Goal: Check status: Check status

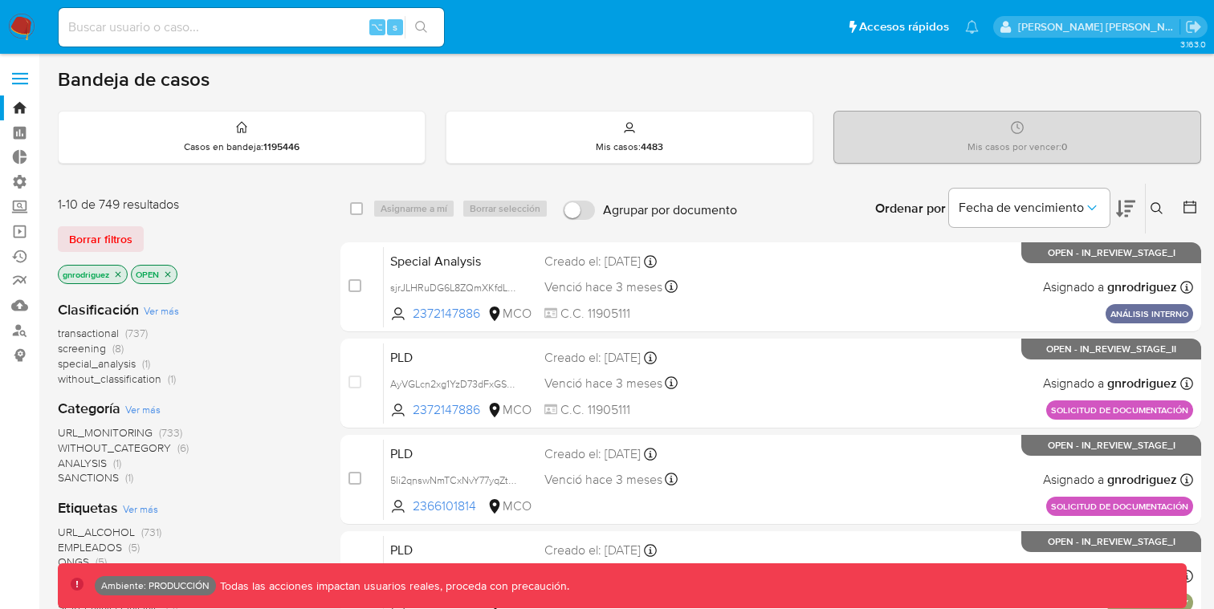
click at [26, 72] on span at bounding box center [20, 73] width 16 height 2
click at [0, 0] on input "checkbox" at bounding box center [0, 0] width 0 height 0
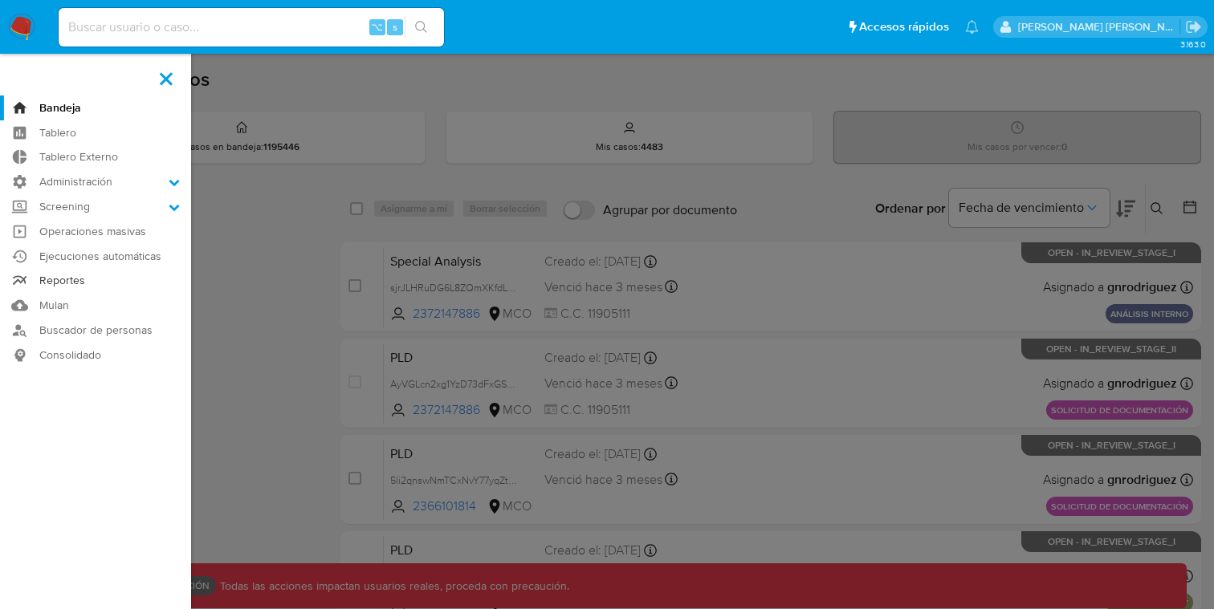
click at [69, 283] on link "Reportes" at bounding box center [95, 281] width 191 height 25
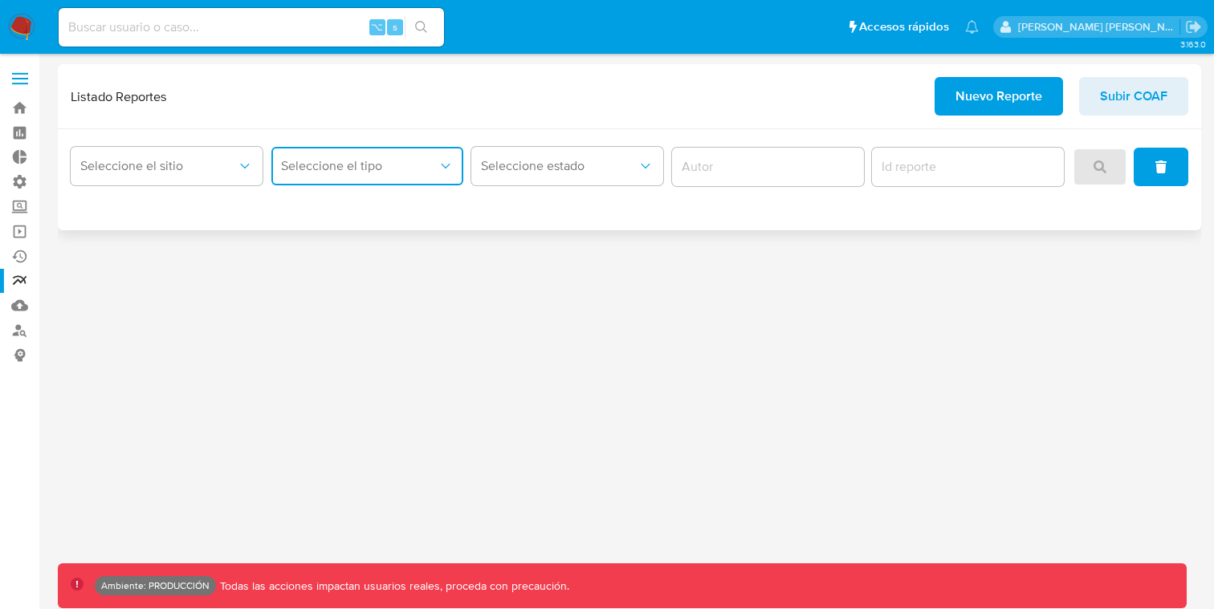
click at [306, 175] on button "Seleccione el tipo" at bounding box center [367, 166] width 192 height 39
click at [214, 161] on span "Seleccione el sitio" at bounding box center [158, 166] width 157 height 16
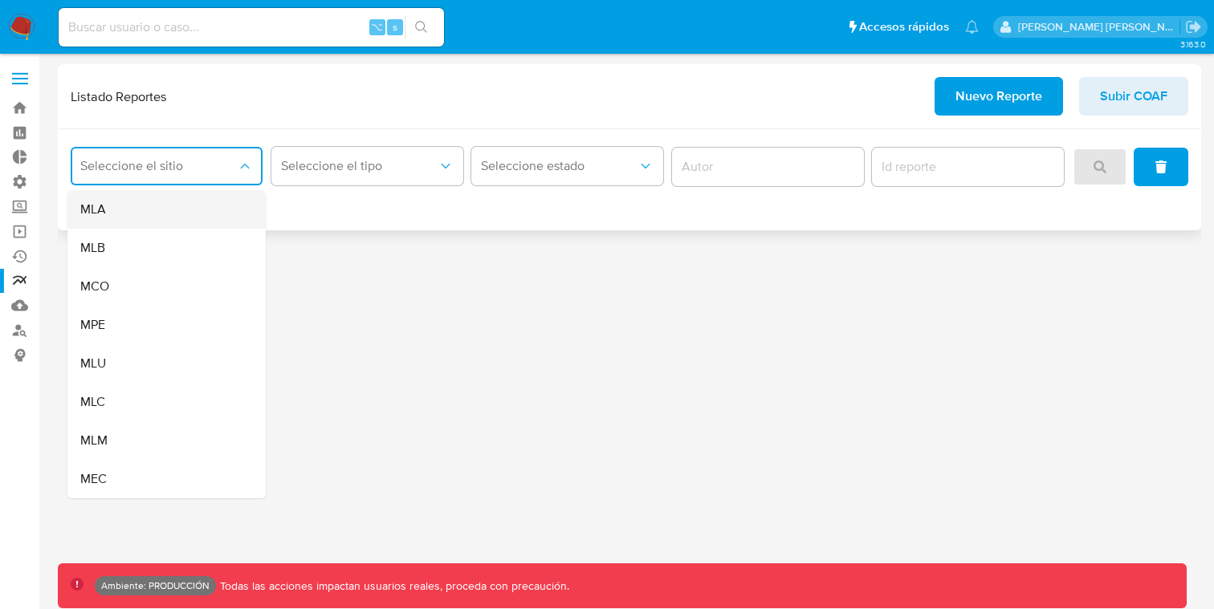
click at [138, 215] on div "MLA" at bounding box center [161, 209] width 163 height 39
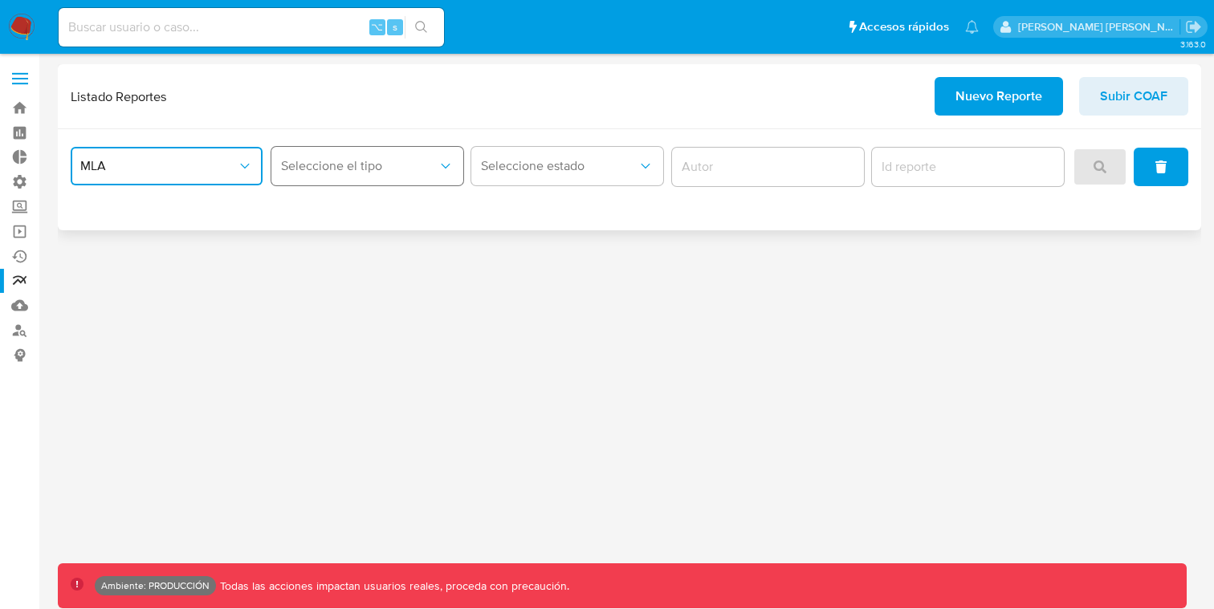
click at [355, 184] on button "Seleccione el tipo" at bounding box center [367, 166] width 192 height 39
click at [165, 193] on div "MLA Seleccione el tipo Seleccione estado" at bounding box center [629, 179] width 1143 height 101
click at [163, 168] on span "MLA" at bounding box center [158, 166] width 157 height 16
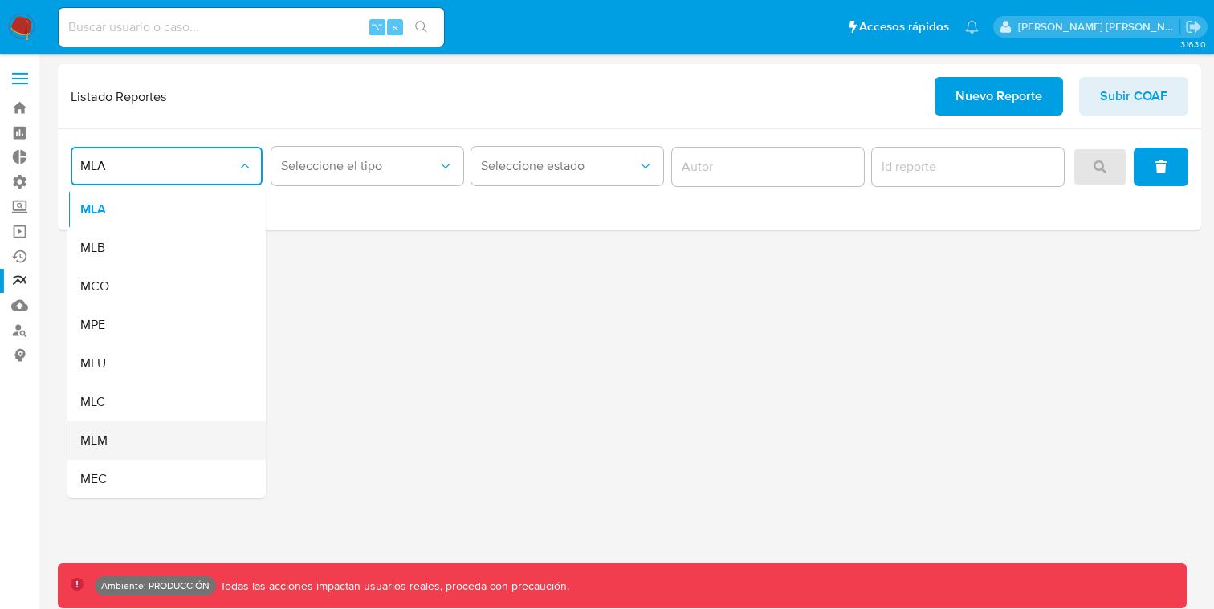
click at [125, 431] on div "MLM" at bounding box center [161, 440] width 163 height 39
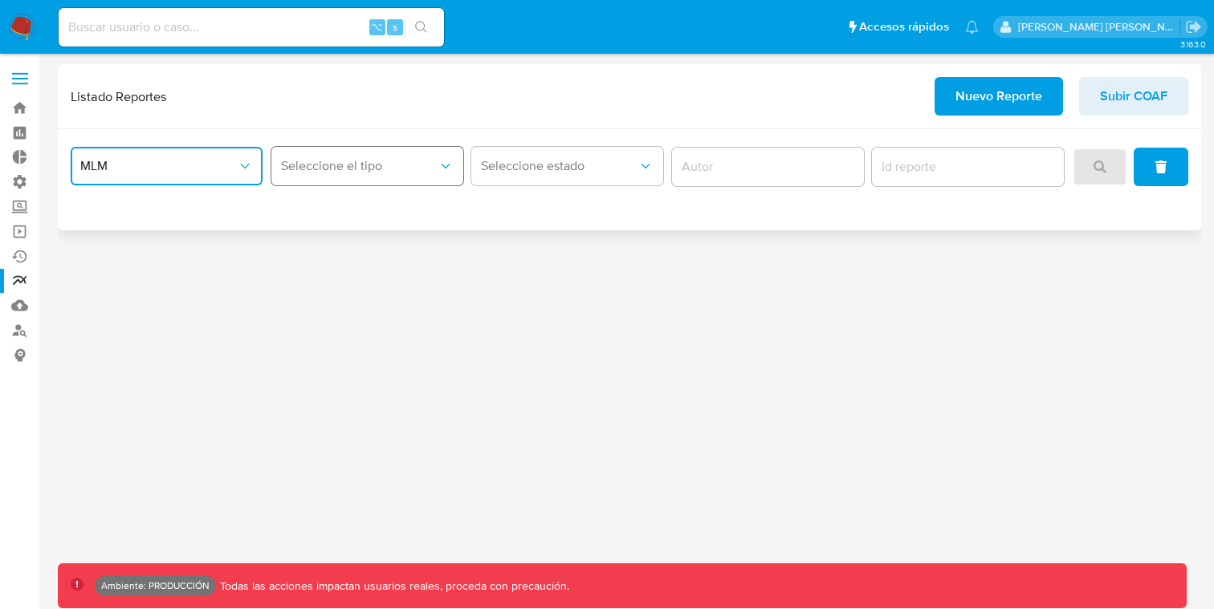
click at [375, 173] on span "Seleccione el tipo" at bounding box center [359, 166] width 157 height 16
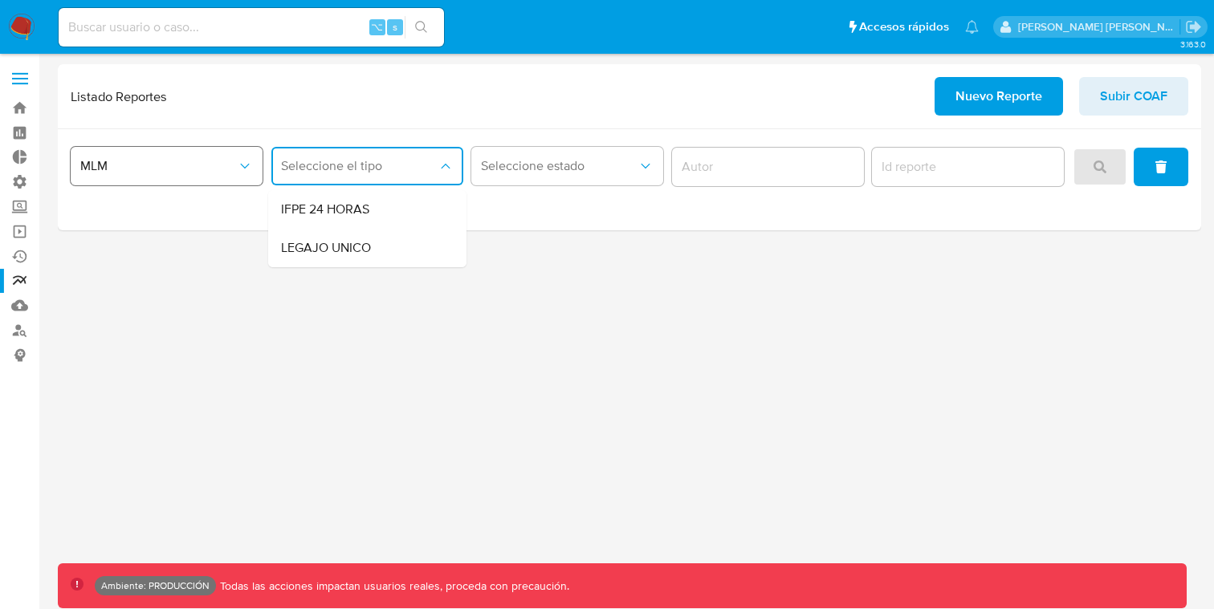
click at [245, 163] on icon "site_id" at bounding box center [245, 166] width 16 height 16
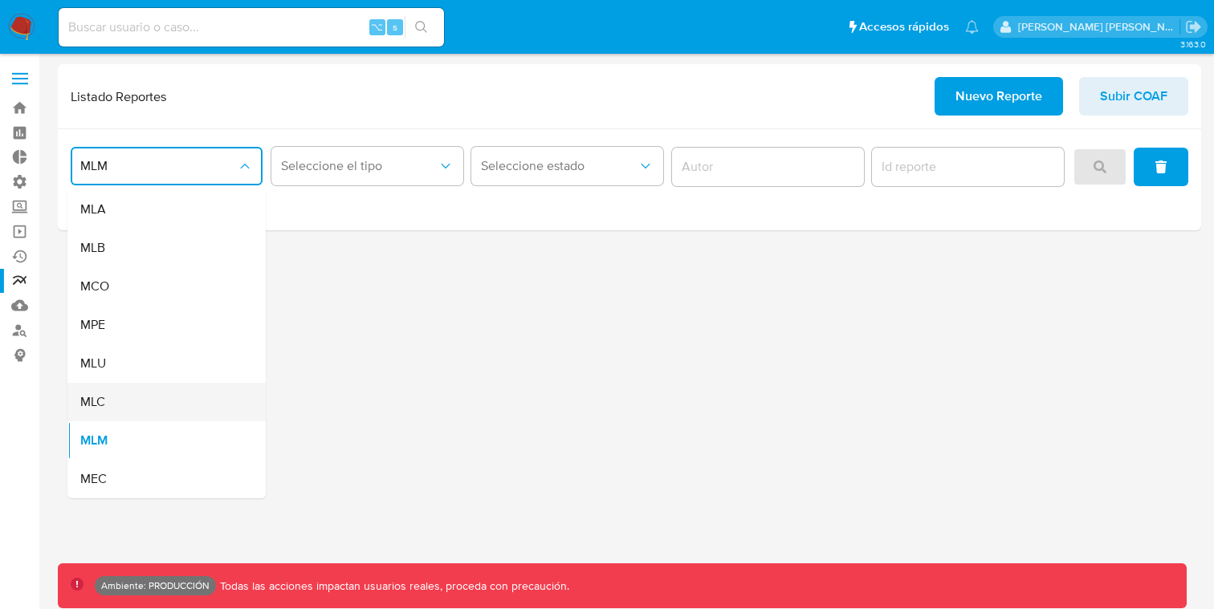
click at [120, 394] on div "MLC" at bounding box center [161, 402] width 163 height 39
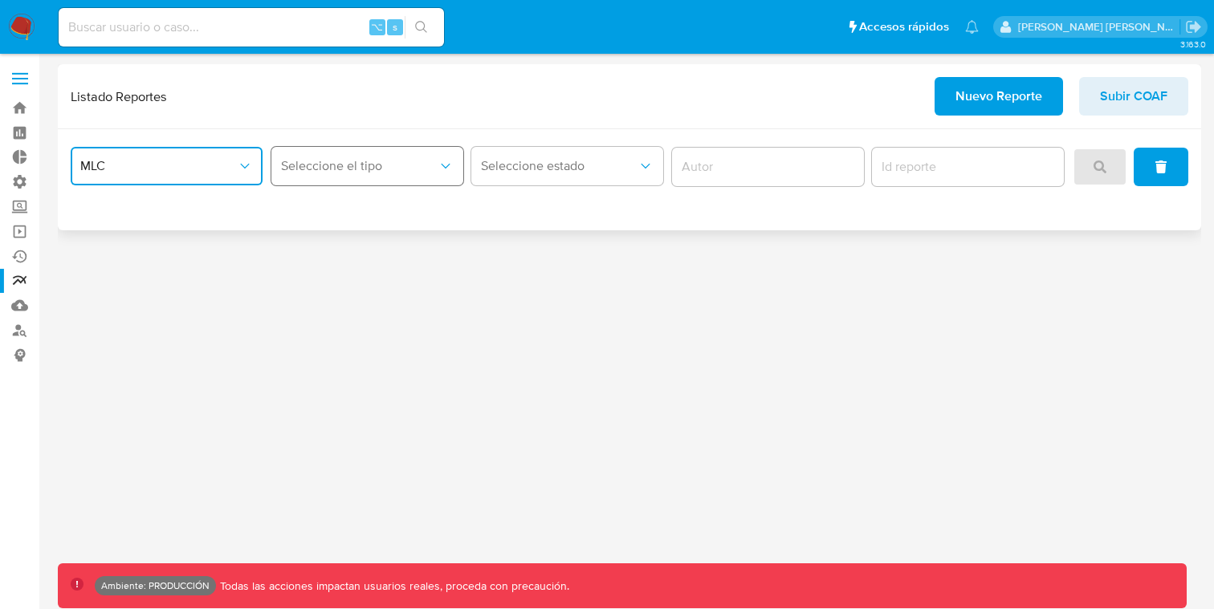
click at [371, 150] on button "Seleccione el tipo" at bounding box center [367, 166] width 192 height 39
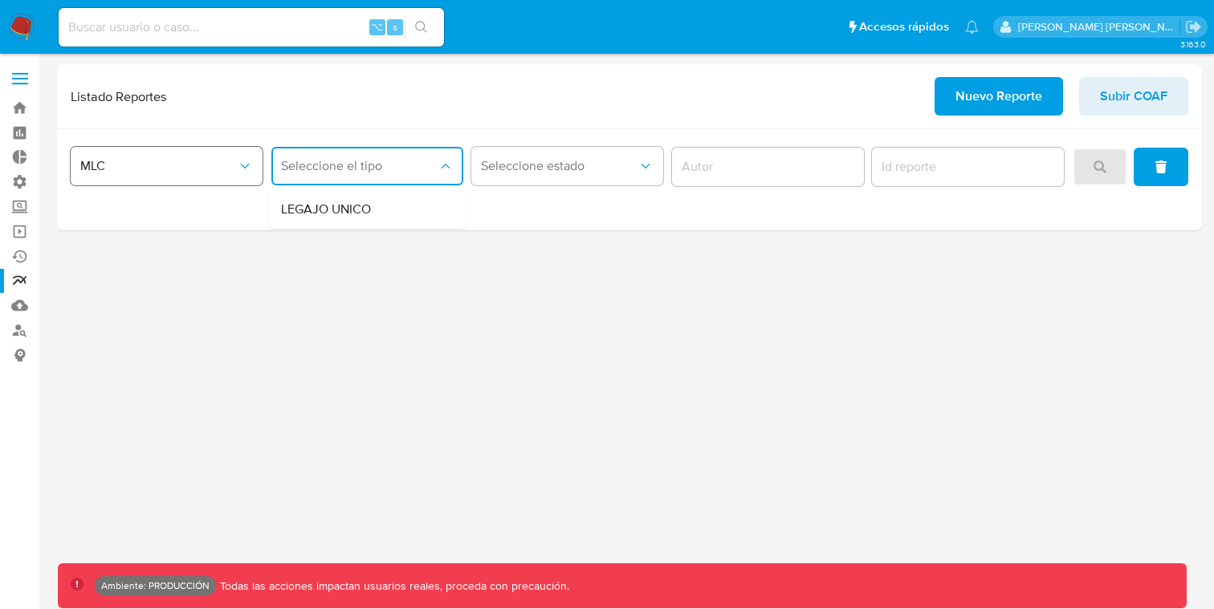
click at [208, 161] on span "MLC" at bounding box center [158, 166] width 157 height 16
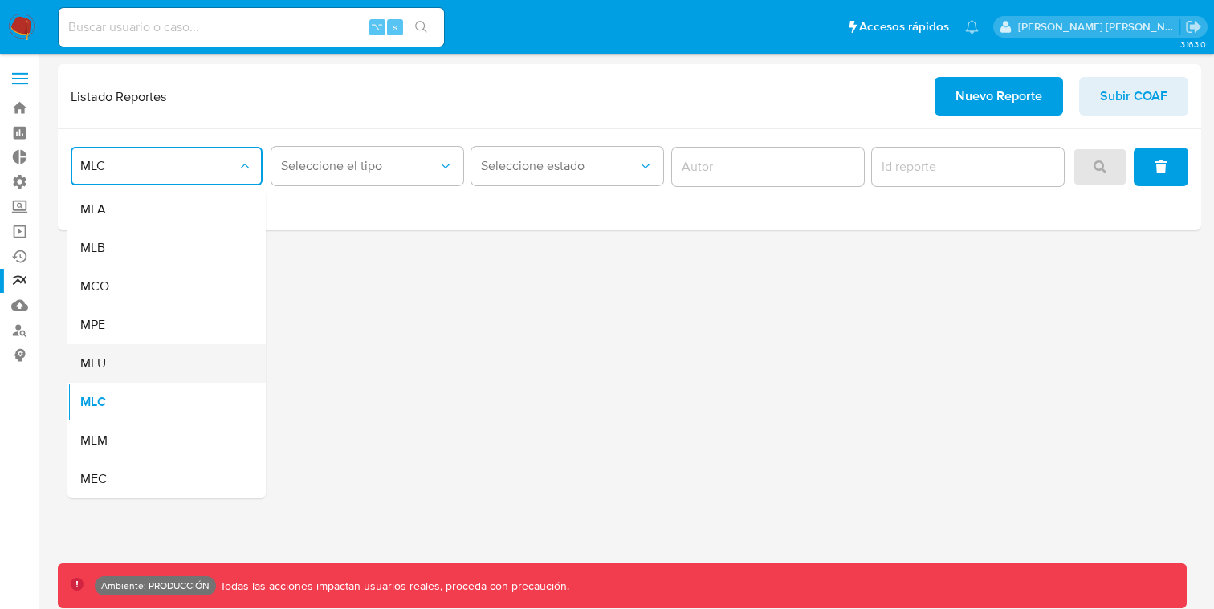
click at [120, 374] on div "MLU" at bounding box center [161, 363] width 163 height 39
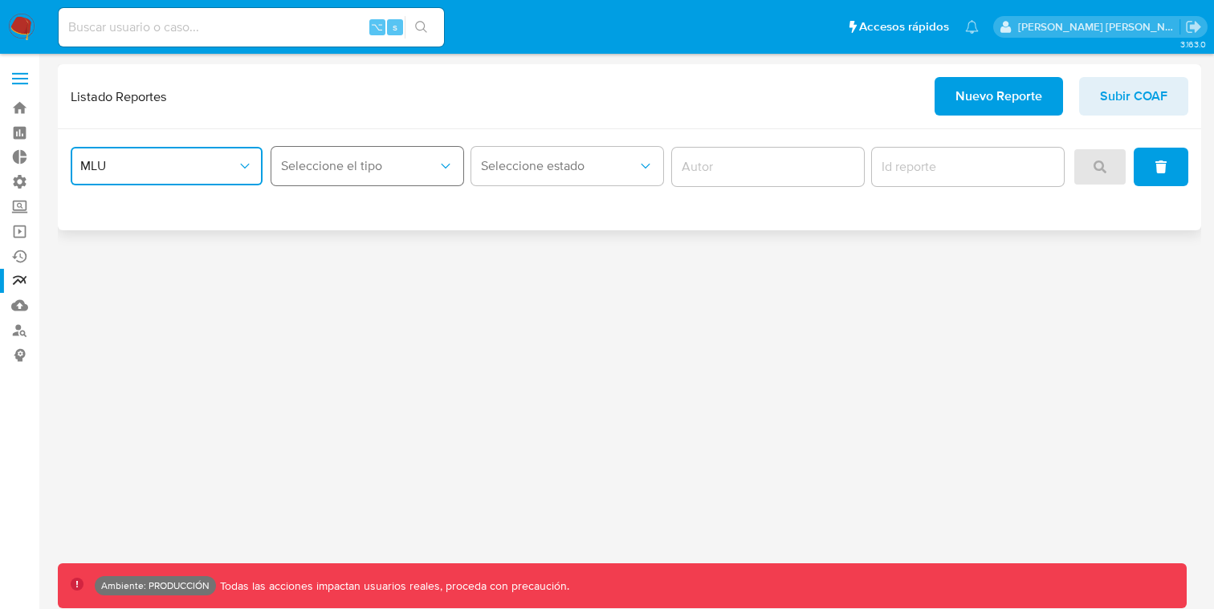
click at [327, 178] on button "Seleccione el tipo" at bounding box center [367, 166] width 192 height 39
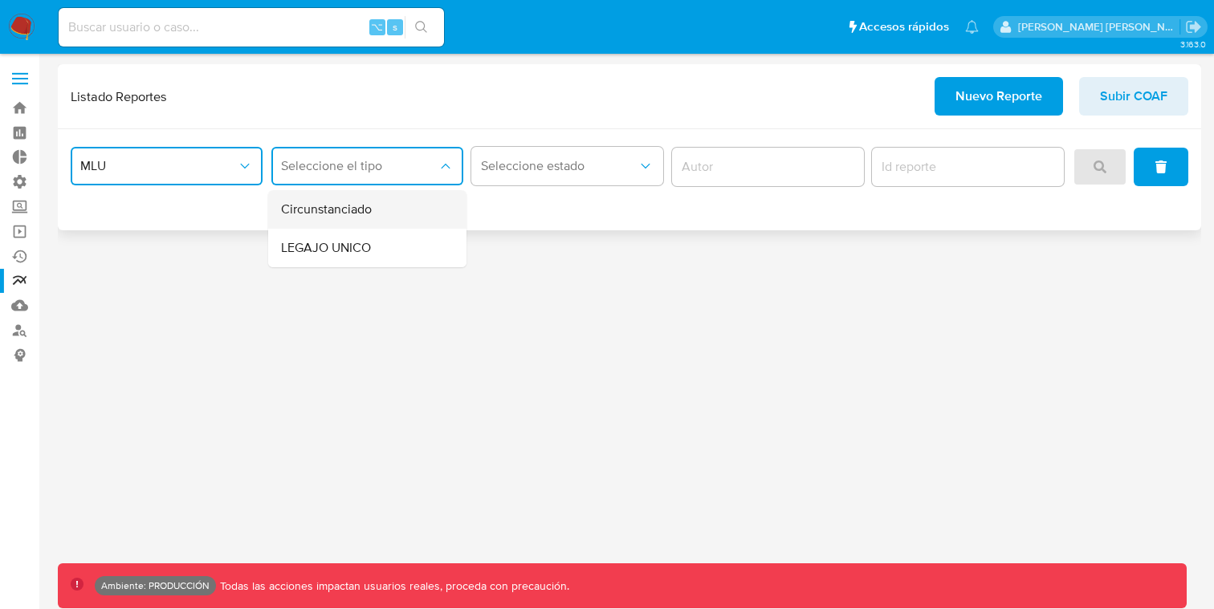
click at [323, 197] on div "Circunstanciado" at bounding box center [362, 209] width 163 height 39
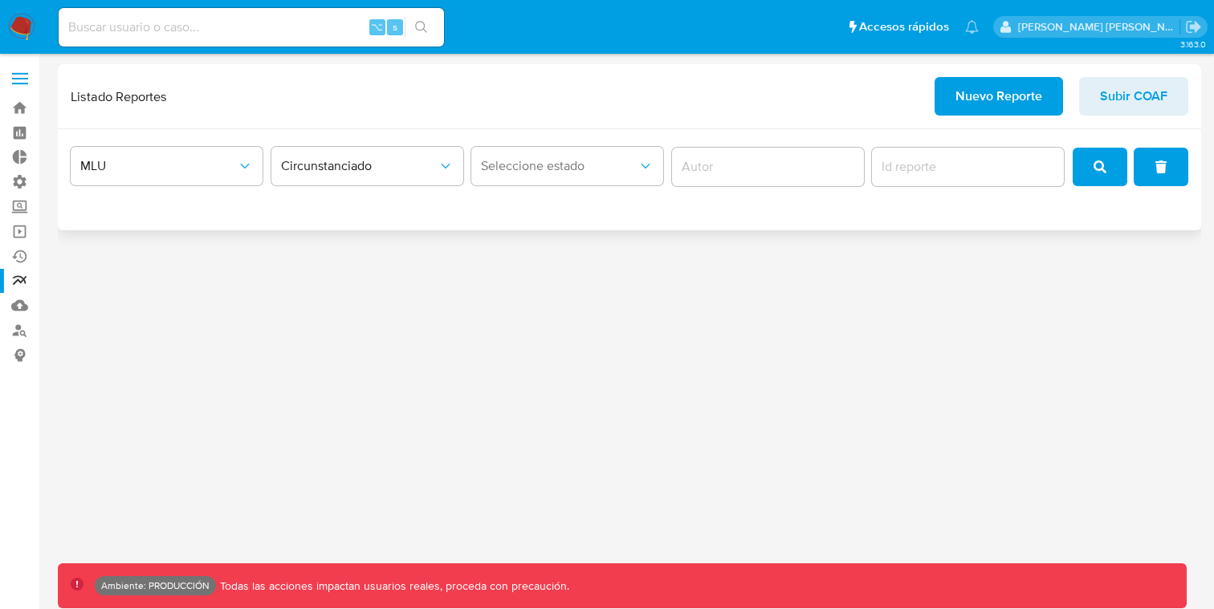
click at [598, 145] on div "Seleccione estado" at bounding box center [567, 167] width 192 height 50
click at [576, 169] on span "Seleccione estado" at bounding box center [559, 166] width 157 height 16
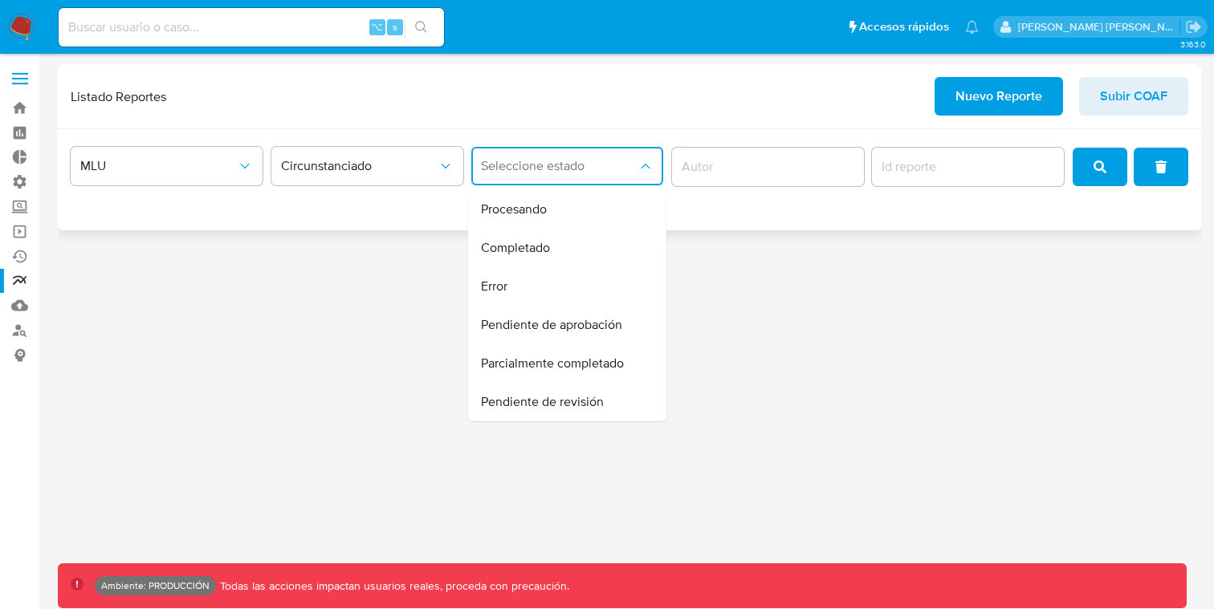
click at [576, 169] on span "Seleccione estado" at bounding box center [559, 166] width 157 height 16
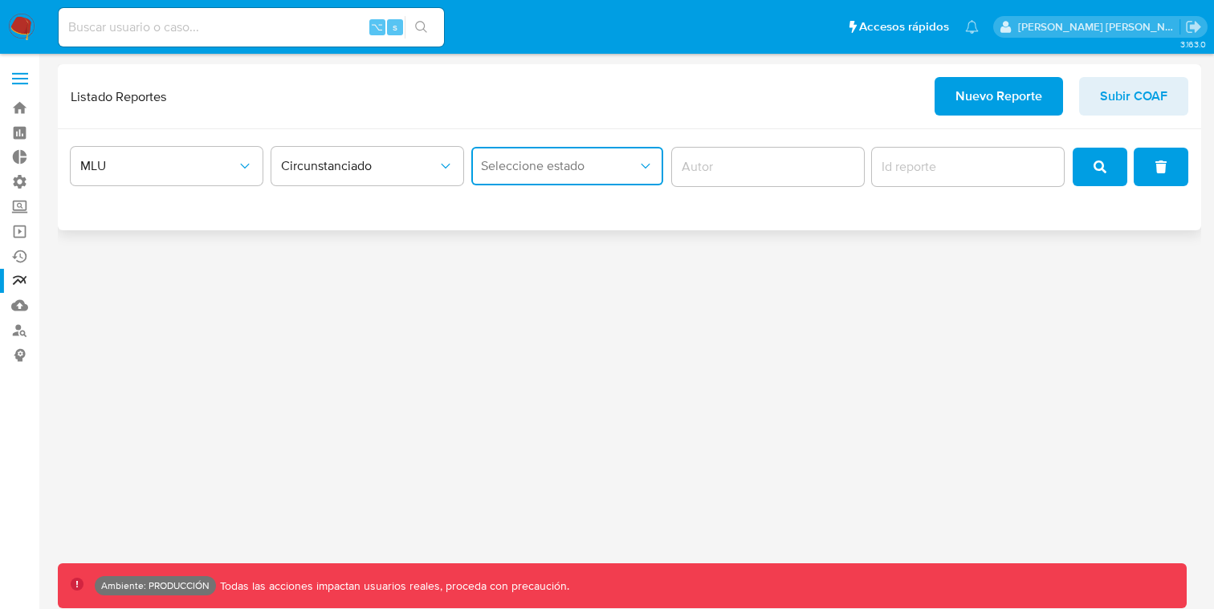
click at [929, 165] on input "report-id" at bounding box center [968, 167] width 192 height 21
click at [917, 177] on div at bounding box center [968, 167] width 192 height 39
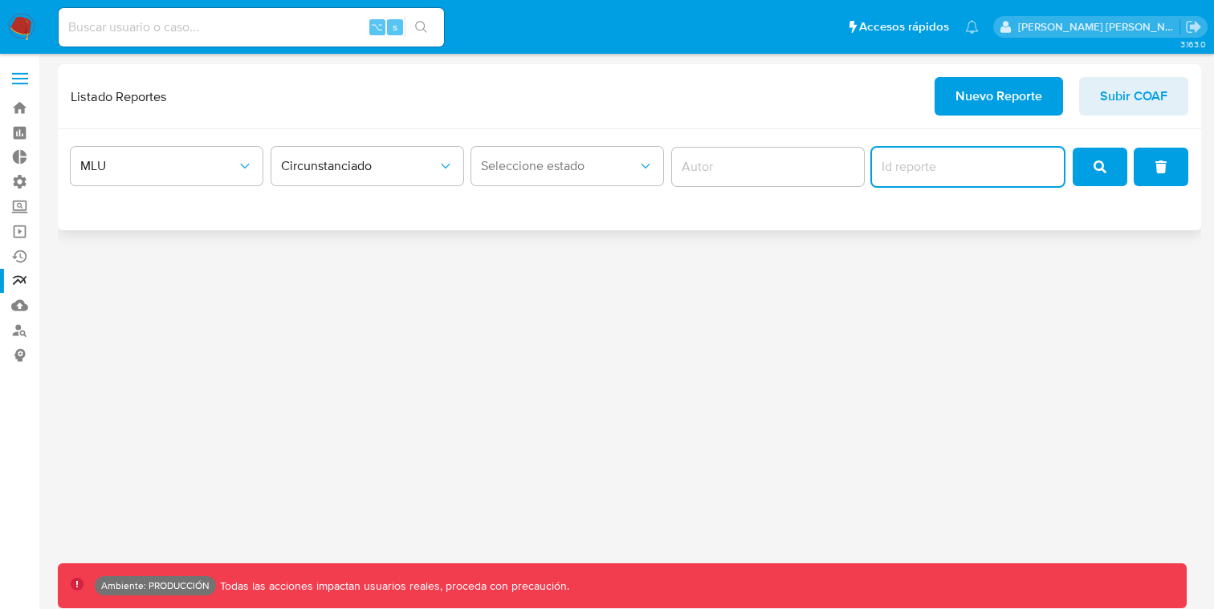
click at [921, 161] on input "report-id" at bounding box center [968, 167] width 192 height 21
paste input "2033"
type input "2033"
click at [1091, 157] on button "search" at bounding box center [1099, 167] width 55 height 39
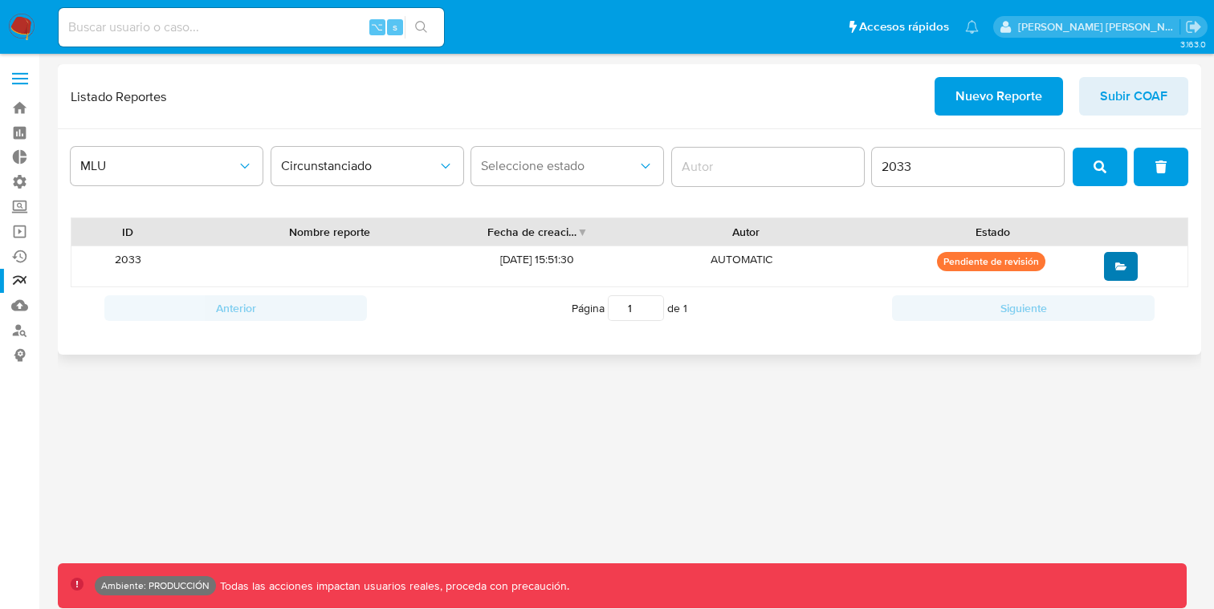
click at [1113, 266] on button "open" at bounding box center [1121, 266] width 34 height 29
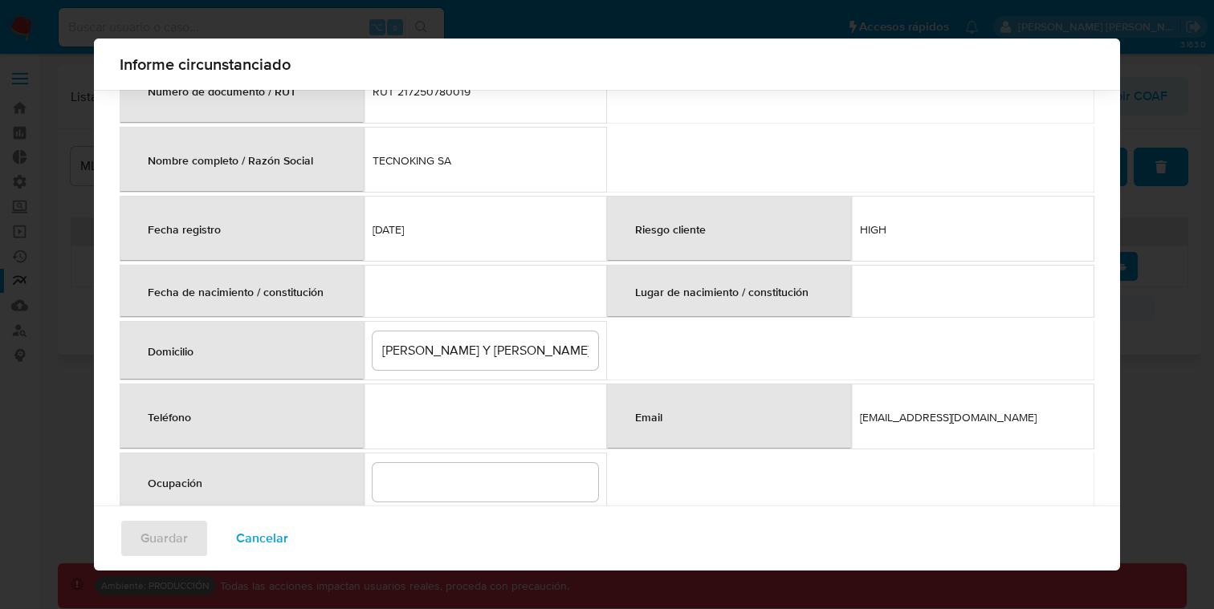
scroll to position [128, 0]
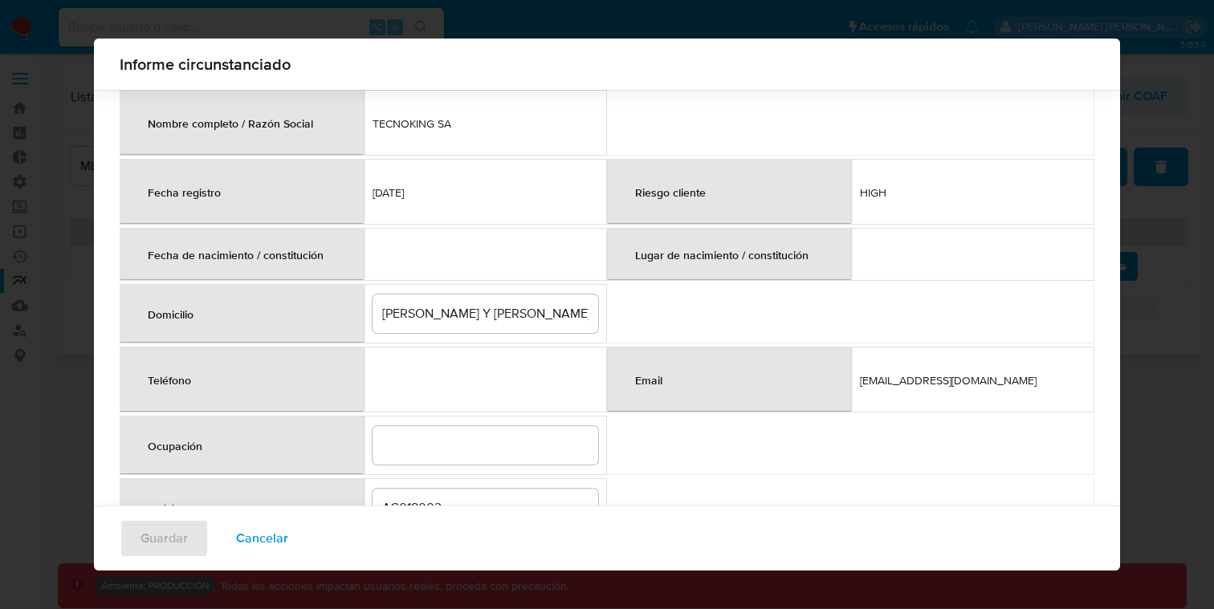
click at [514, 261] on td at bounding box center [486, 254] width 244 height 53
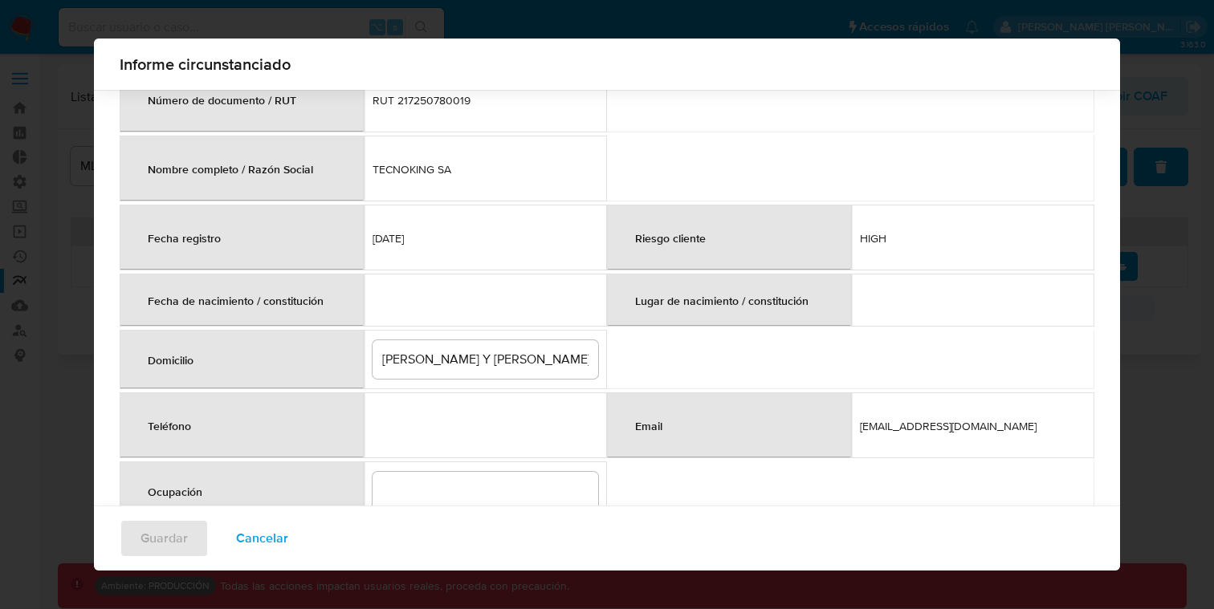
scroll to position [69, 0]
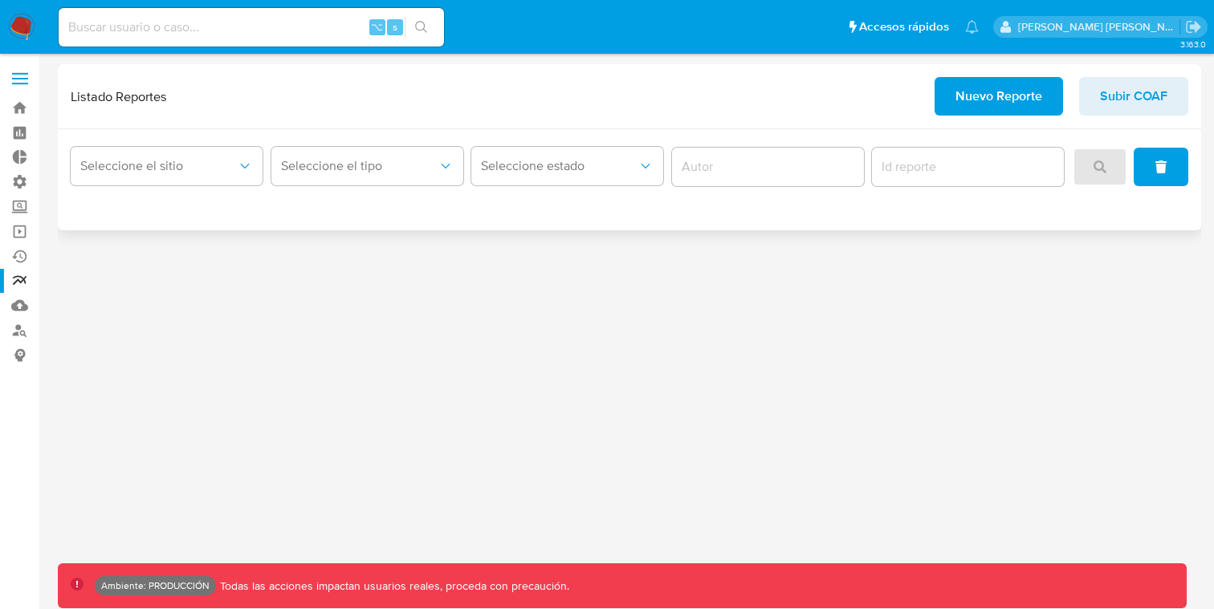
click at [992, 157] on input "report-id" at bounding box center [968, 167] width 192 height 21
paste input "2033"
type input "2033"
click at [1096, 153] on div at bounding box center [1130, 167] width 116 height 39
click at [1093, 173] on div at bounding box center [1130, 167] width 116 height 39
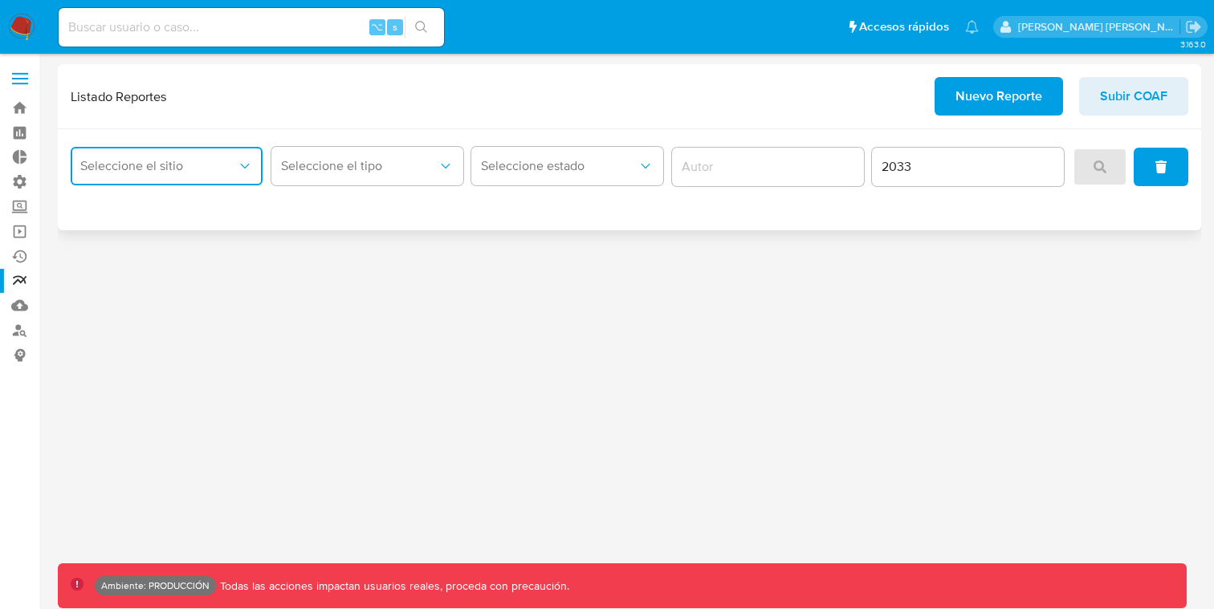
click at [246, 156] on button "Seleccione el sitio" at bounding box center [167, 166] width 192 height 39
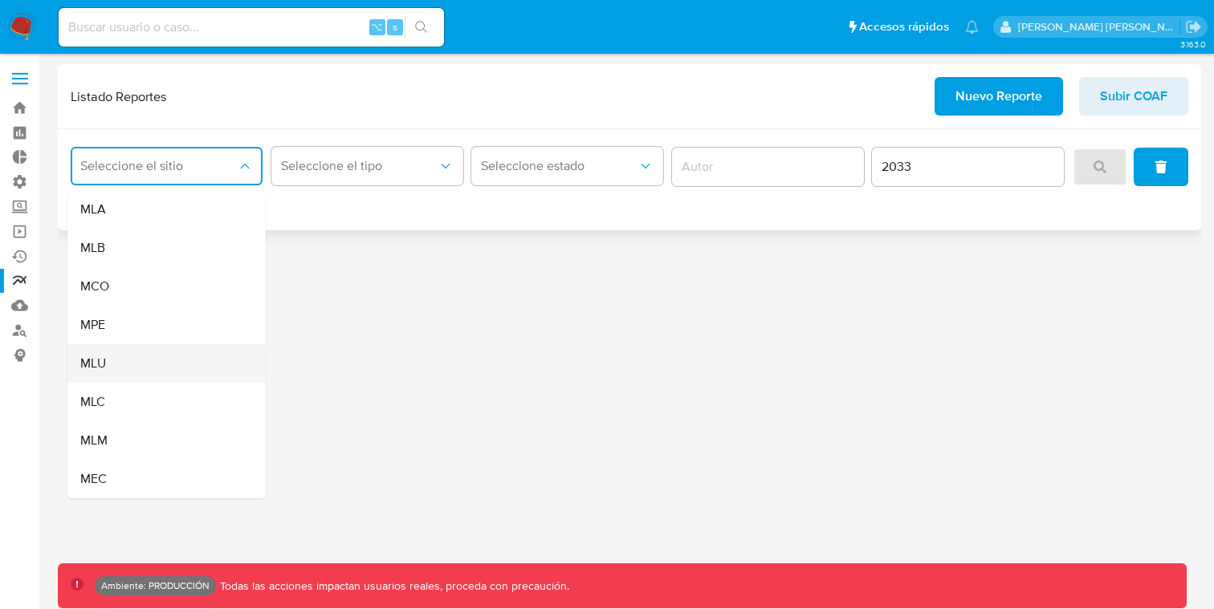
click at [143, 354] on div "MLU" at bounding box center [161, 363] width 163 height 39
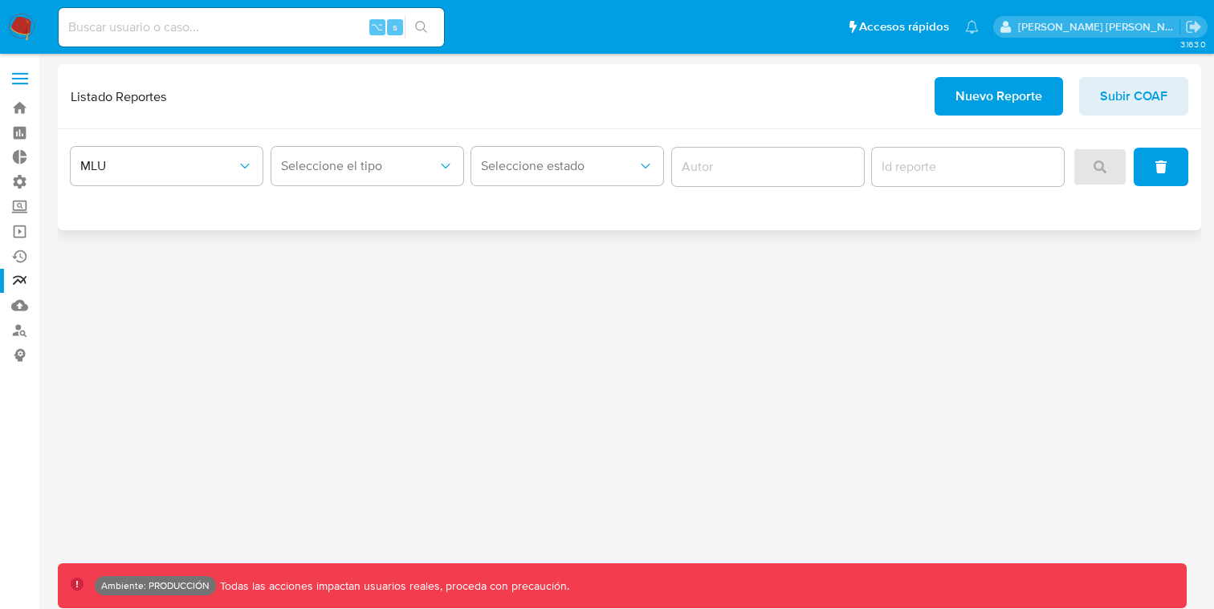
click at [983, 180] on div at bounding box center [968, 167] width 192 height 39
click at [966, 169] on input "report-id" at bounding box center [968, 167] width 192 height 21
paste input "2033"
type input "2033"
click at [1111, 173] on div at bounding box center [1130, 167] width 116 height 39
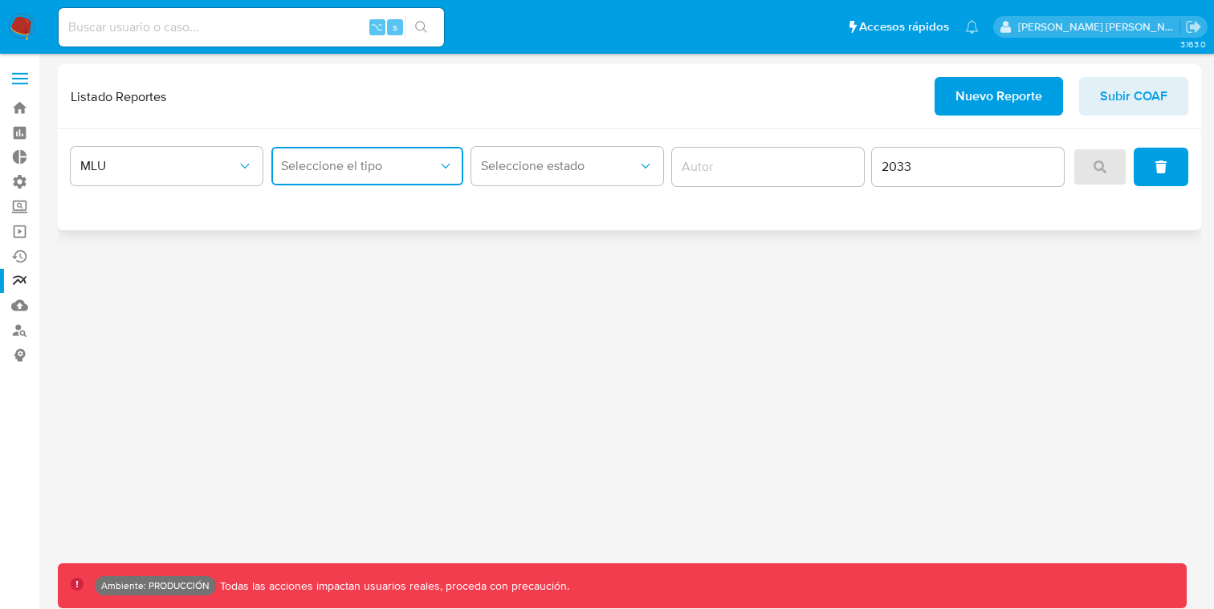
click at [450, 180] on button "Seleccione el tipo" at bounding box center [367, 166] width 192 height 39
click at [409, 202] on div "Circunstanciado" at bounding box center [362, 209] width 163 height 39
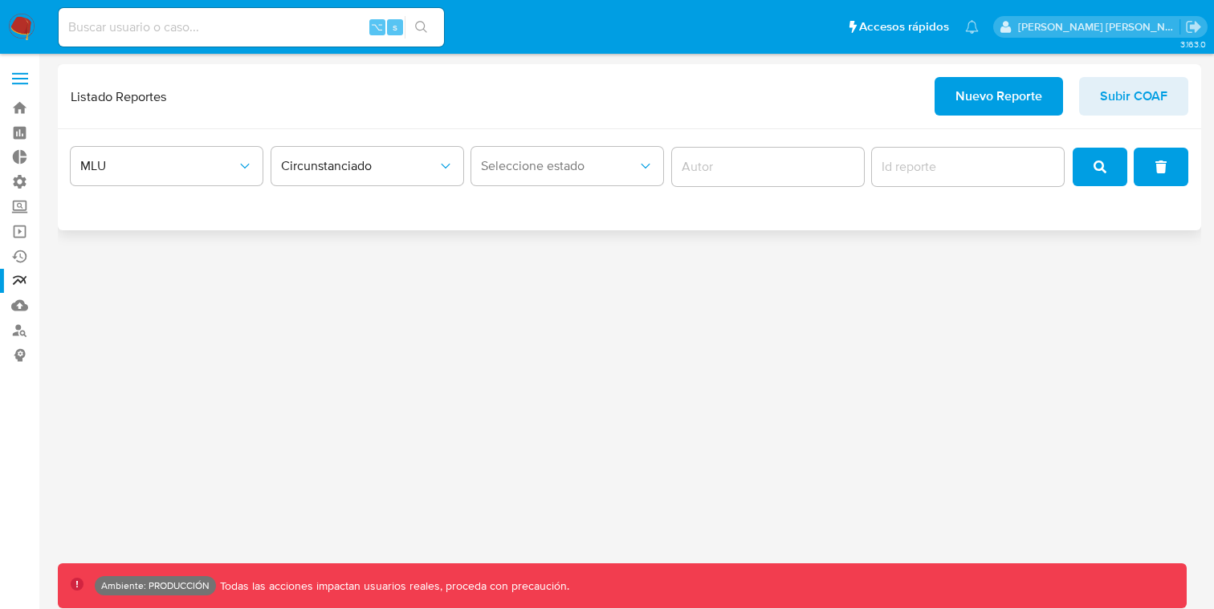
click at [944, 182] on div at bounding box center [968, 167] width 192 height 39
click at [948, 167] on input "report-id" at bounding box center [968, 167] width 192 height 21
paste input "2033"
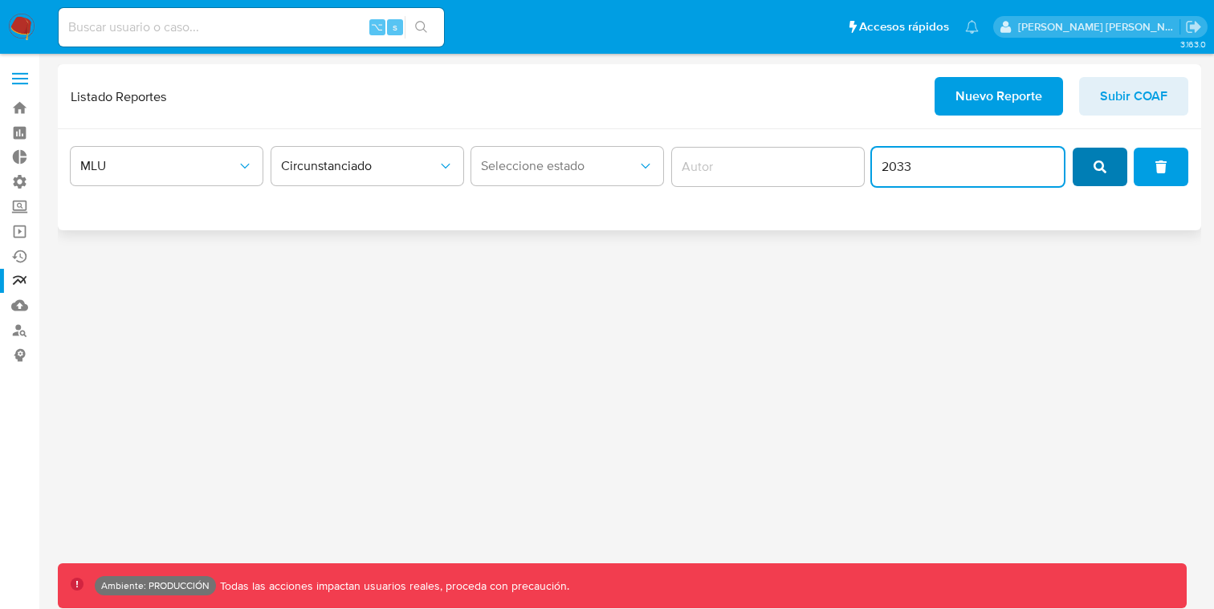
type input "2033"
click at [1095, 174] on span "search" at bounding box center [1099, 166] width 13 height 35
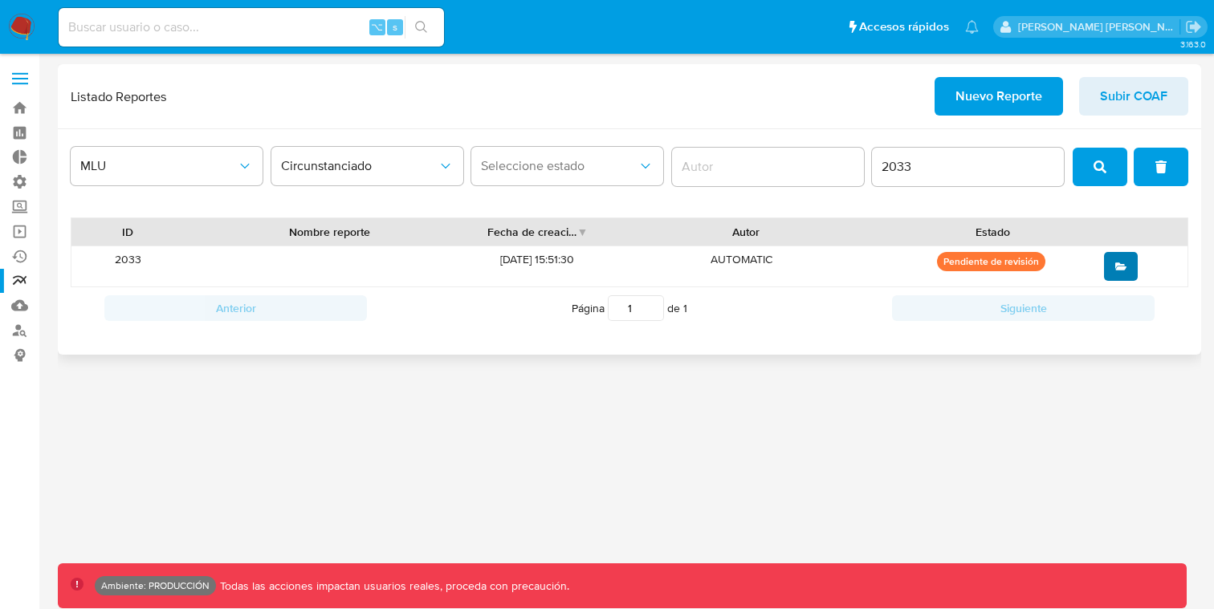
click at [1128, 270] on button "open" at bounding box center [1121, 266] width 34 height 29
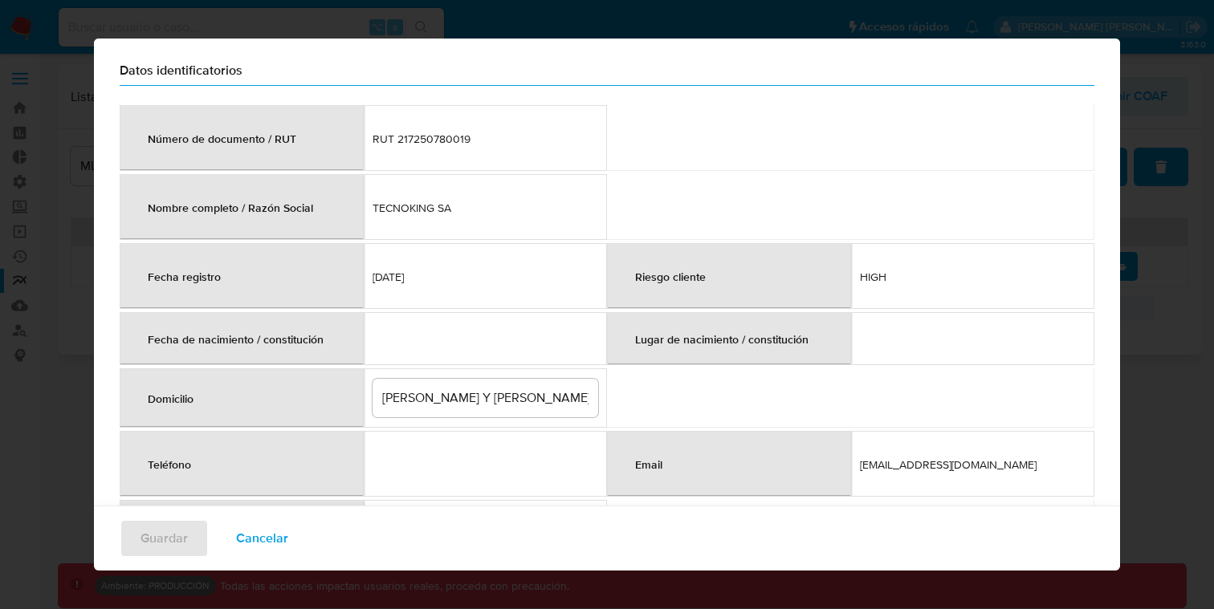
scroll to position [58, 0]
click at [295, 26] on div "Informe circunstanciado Datos identificatorios Número de documento / RUT RUT 21…" at bounding box center [607, 304] width 1214 height 609
click at [270, 542] on span "Cancelar" at bounding box center [262, 538] width 52 height 35
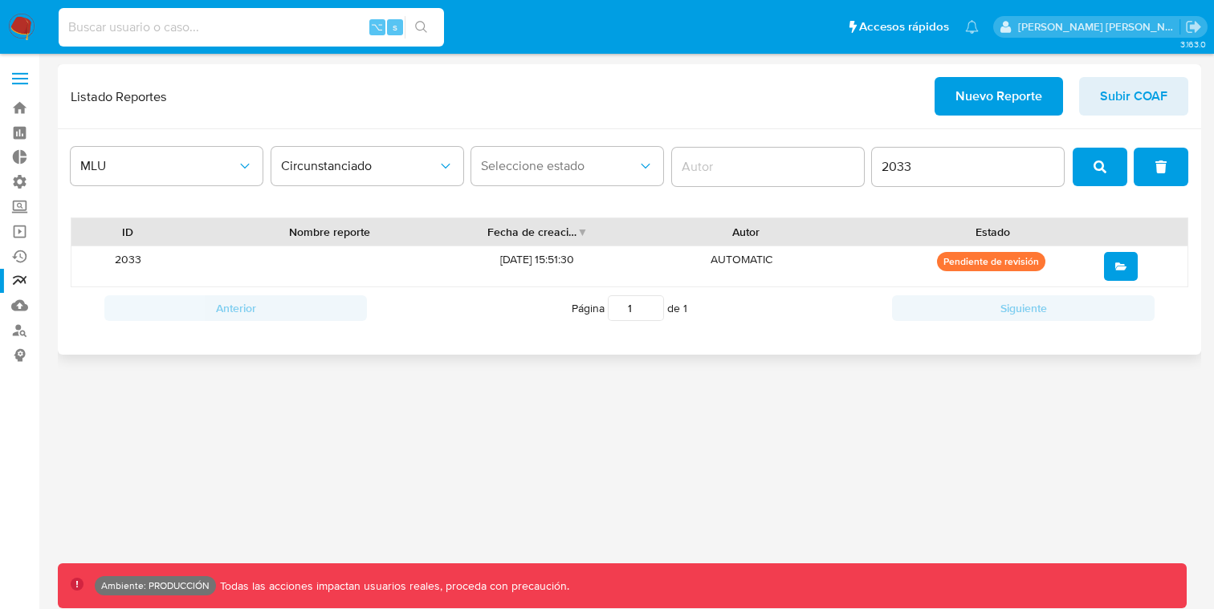
click at [199, 27] on input at bounding box center [251, 27] width 385 height 21
paste input "810444361"
type input "810444361"
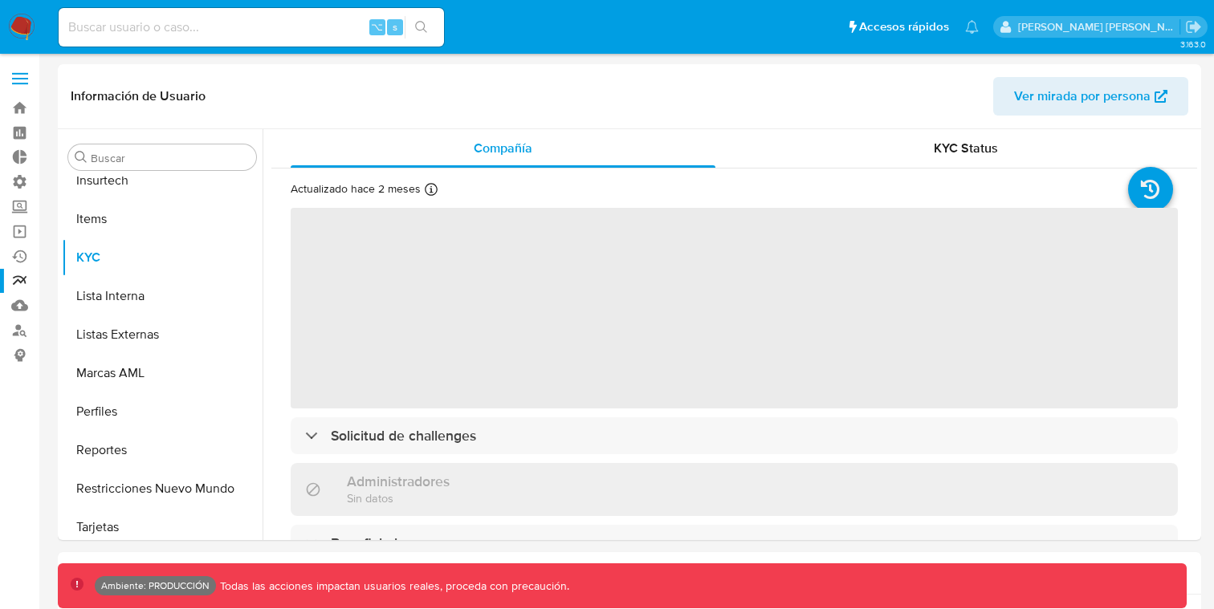
scroll to position [832, 0]
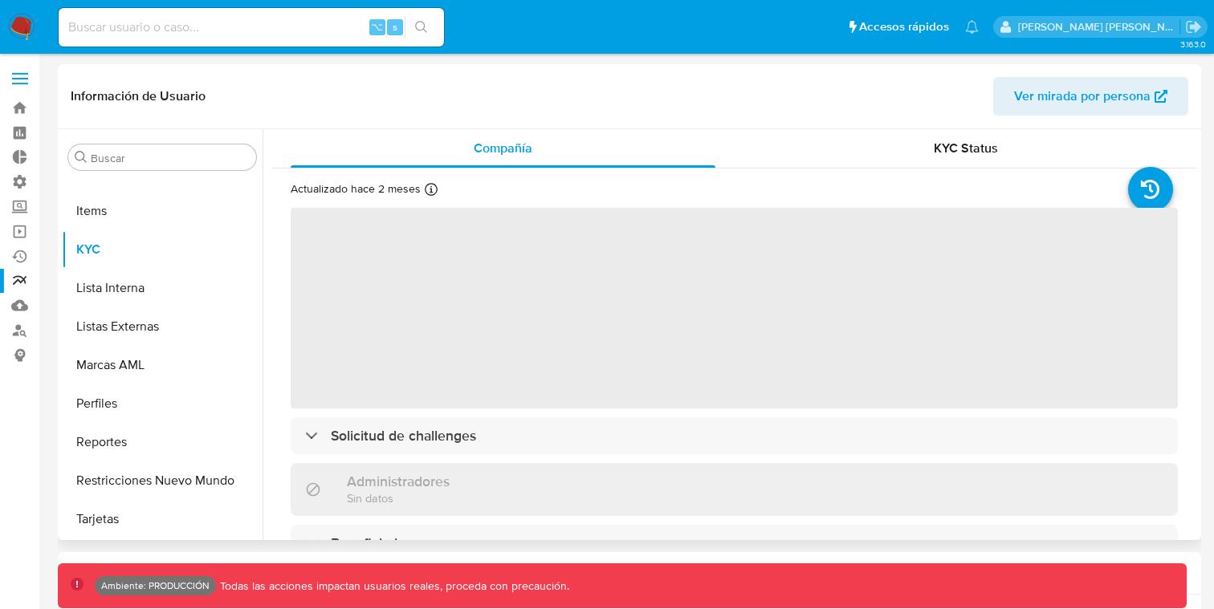
select select "10"
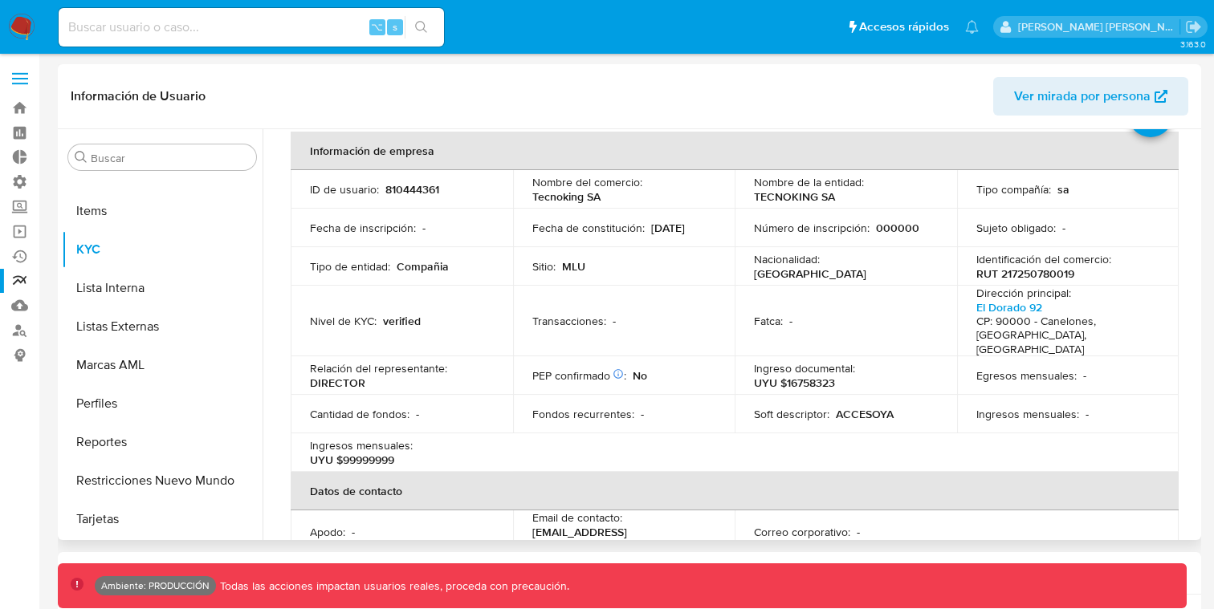
scroll to position [52, 0]
